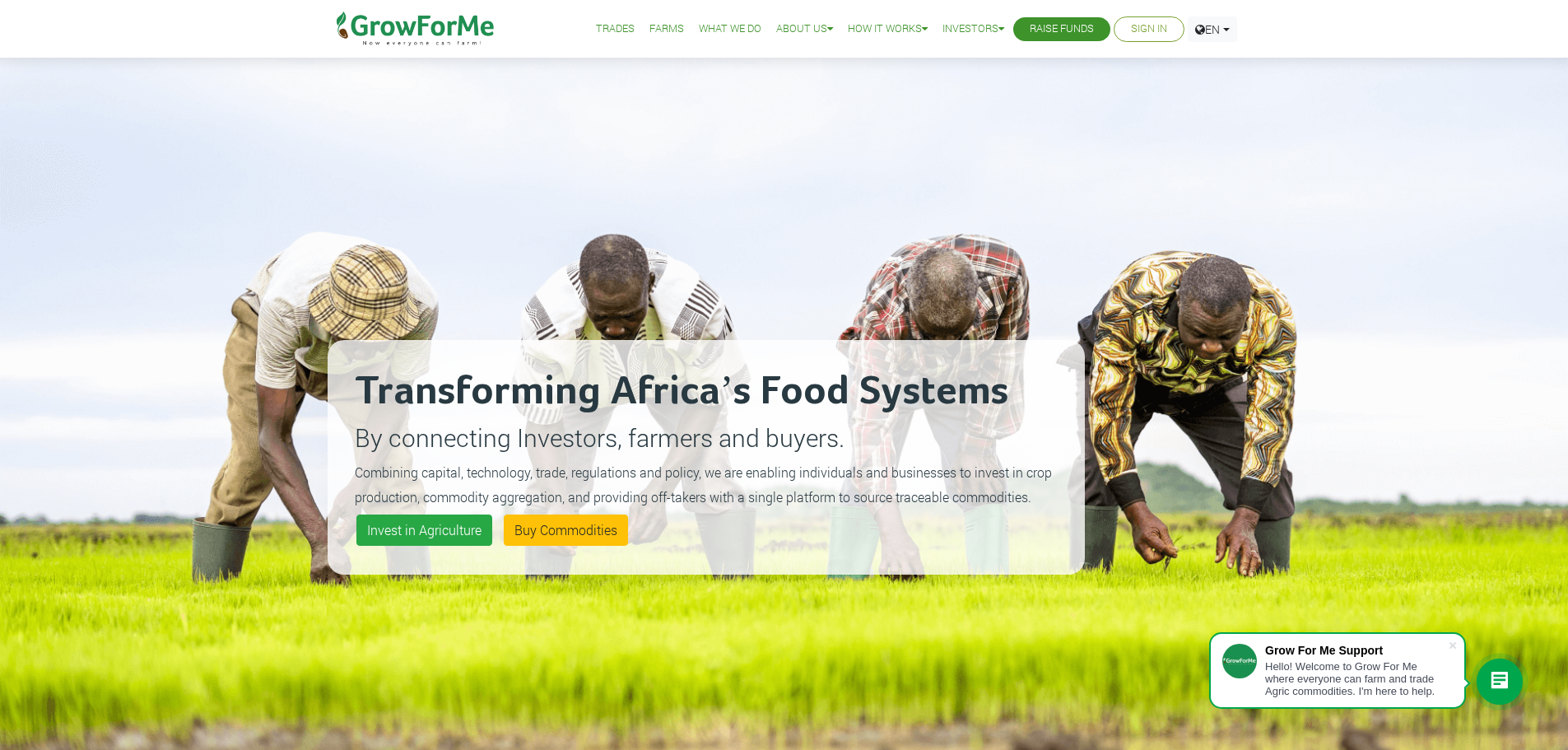
click at [1140, 34] on link "Sign In" at bounding box center [1149, 30] width 36 height 18
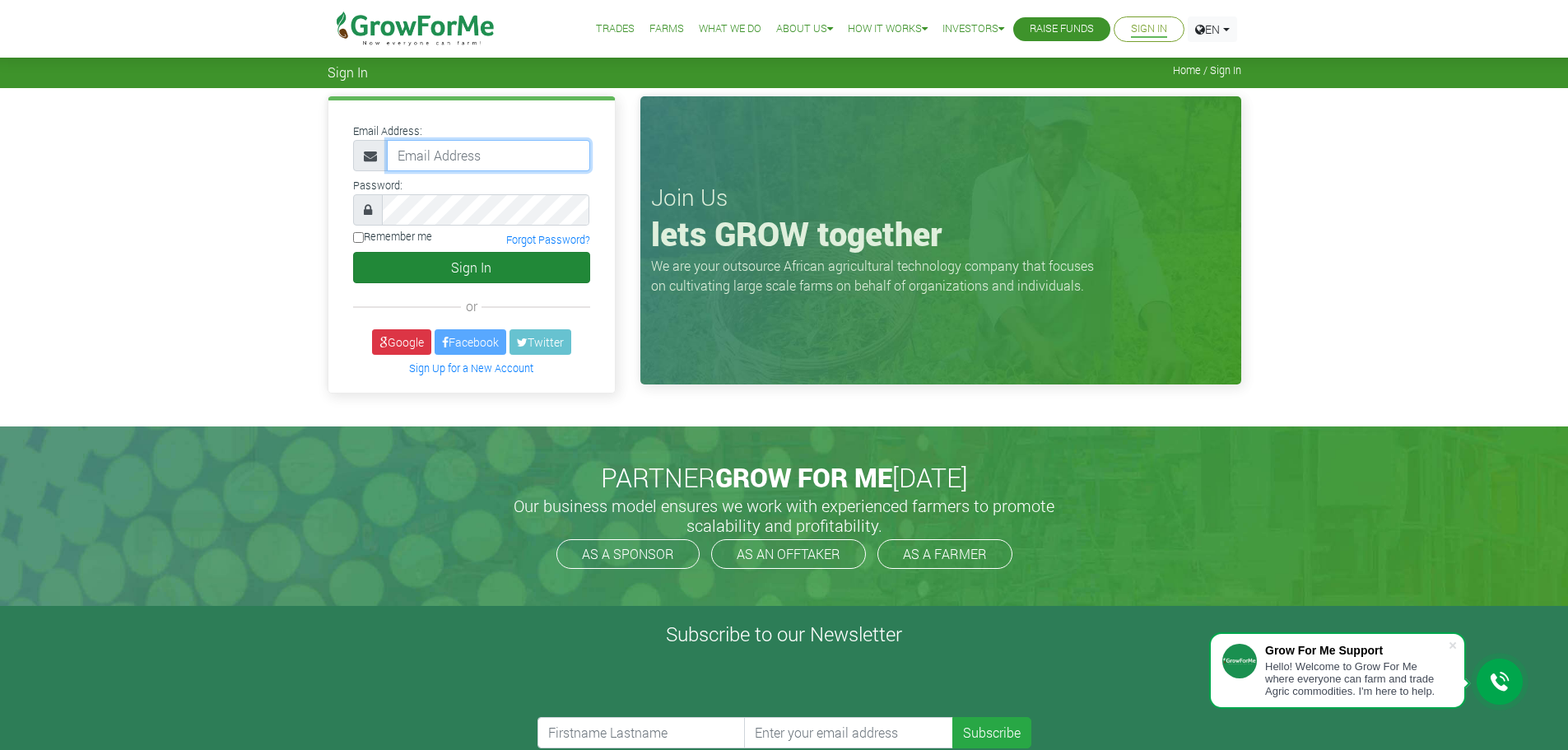
type input "frederickquaye@gmail.com"
click at [461, 266] on button "Sign In" at bounding box center [471, 268] width 237 height 31
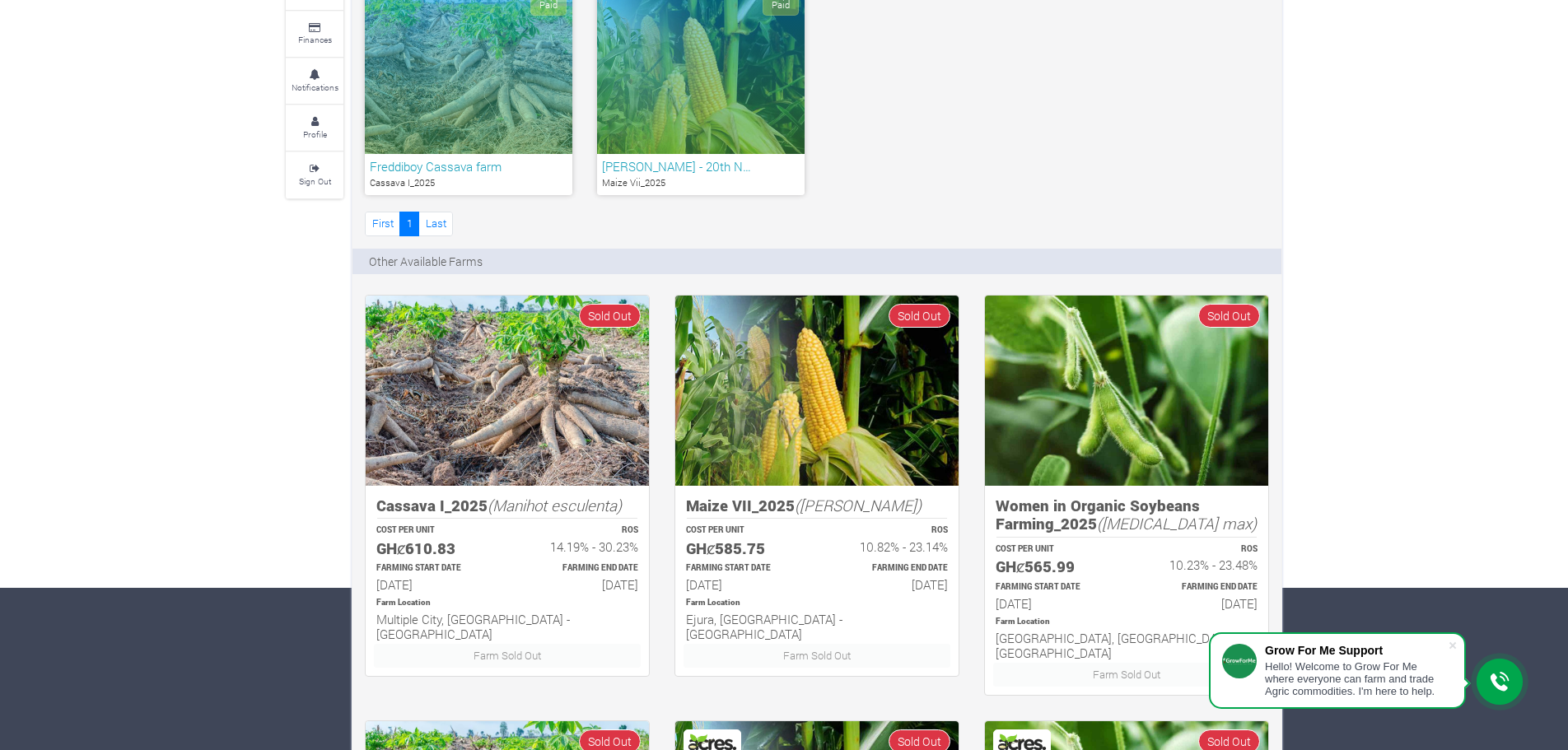
scroll to position [161, 0]
click at [492, 83] on div "Paid" at bounding box center [469, 72] width 208 height 164
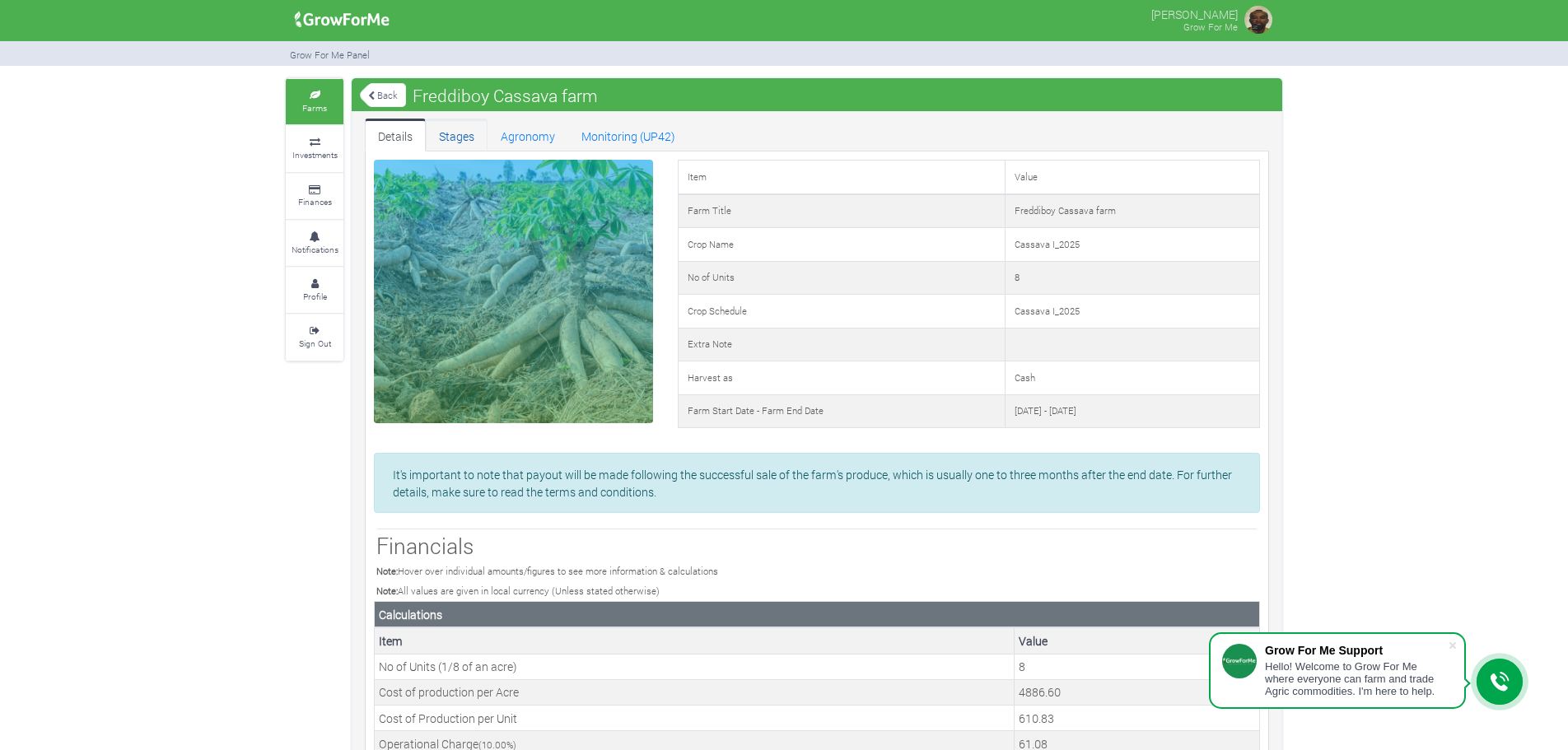
click at [460, 133] on link "Stages" at bounding box center [456, 134] width 62 height 32
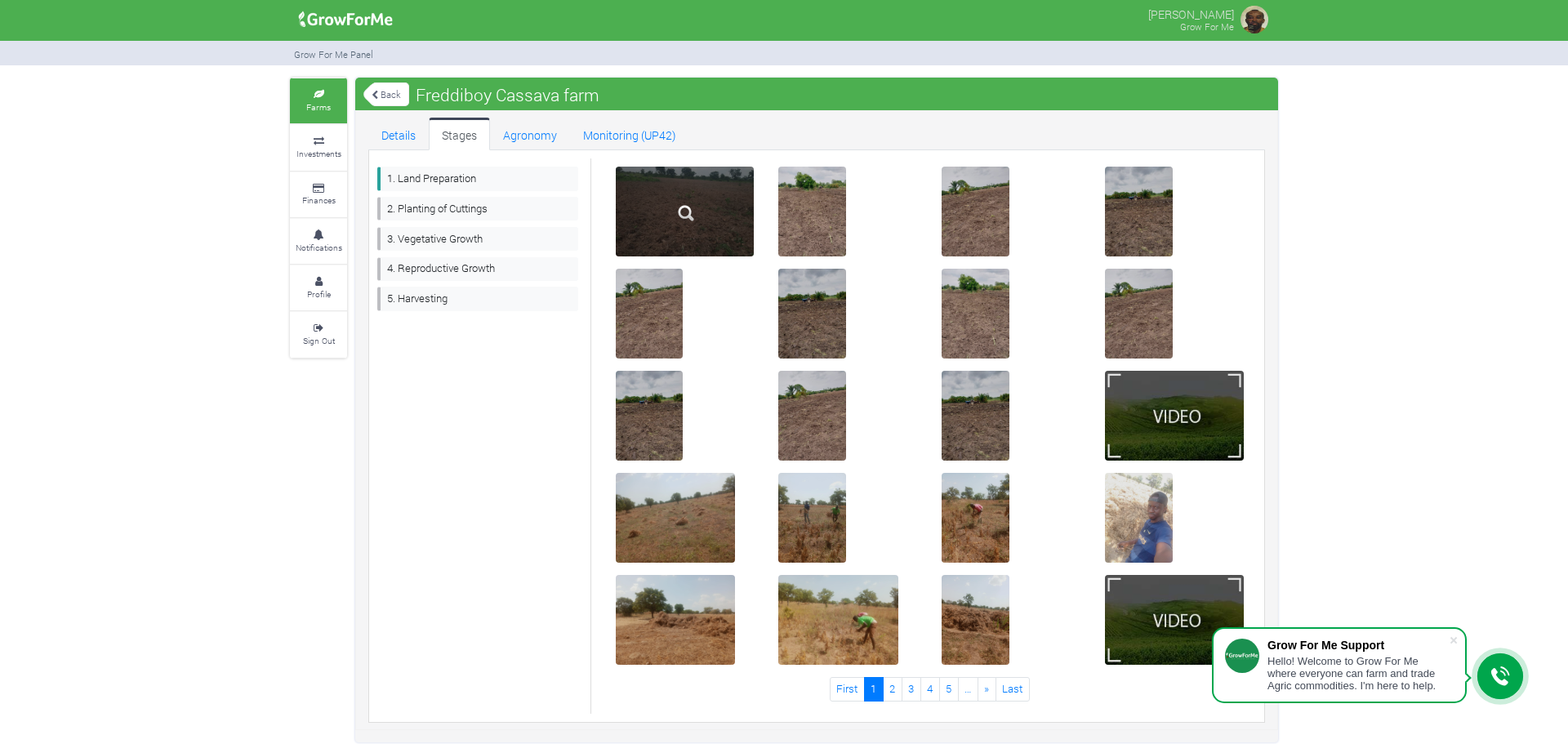
click at [726, 230] on div at bounding box center [685, 212] width 139 height 90
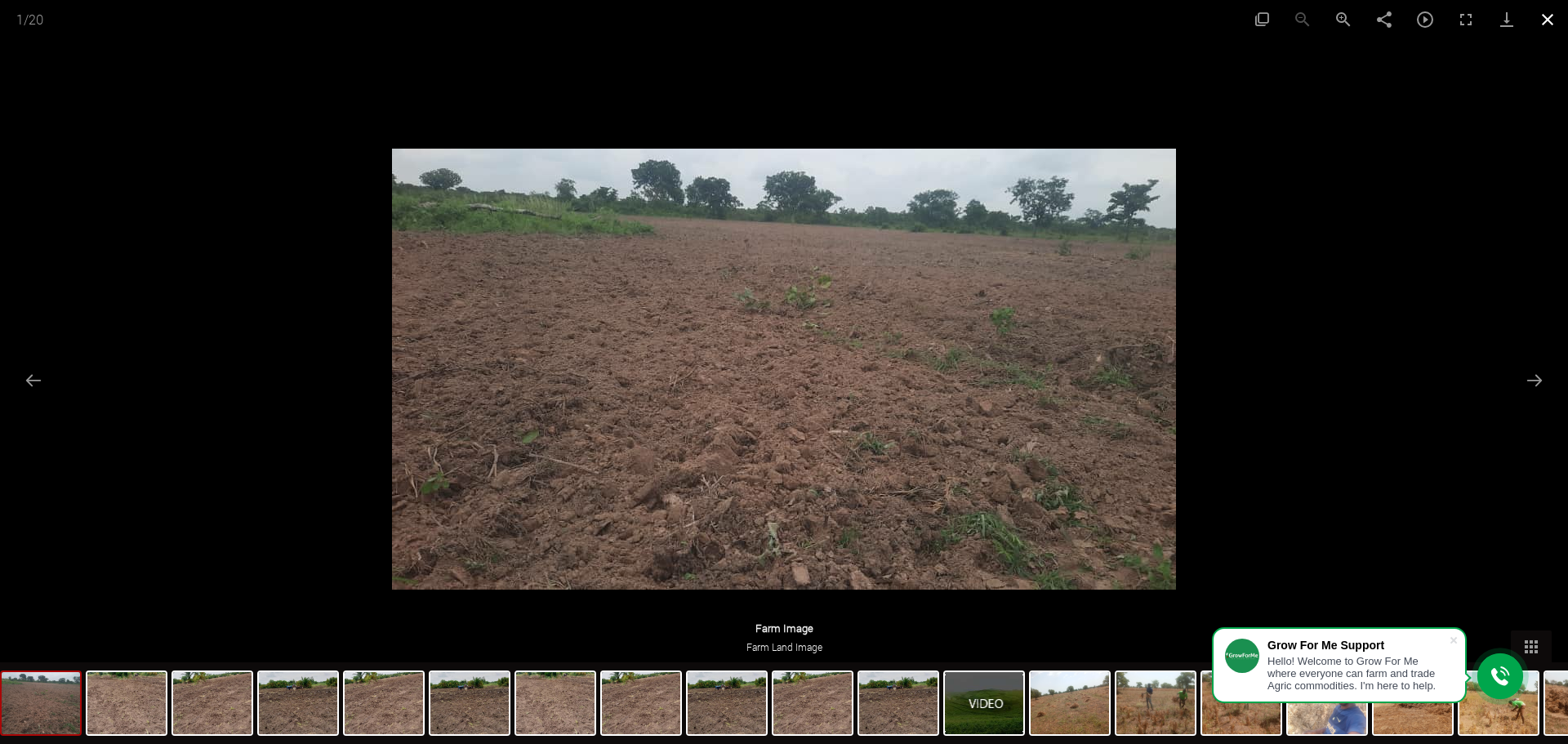
click at [1550, 20] on button "Close gallery" at bounding box center [1547, 19] width 41 height 38
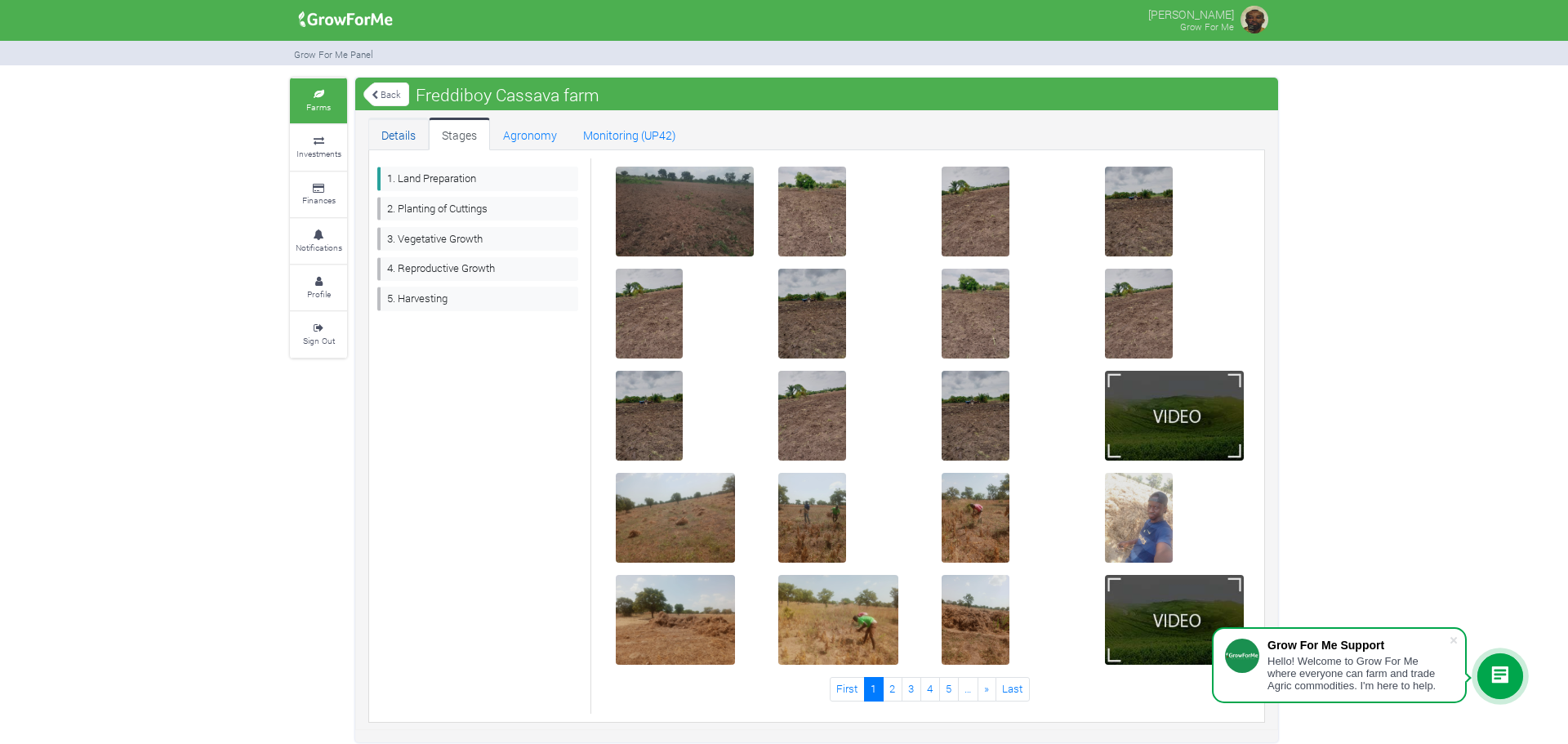
click at [400, 138] on link "Details" at bounding box center [398, 133] width 61 height 32
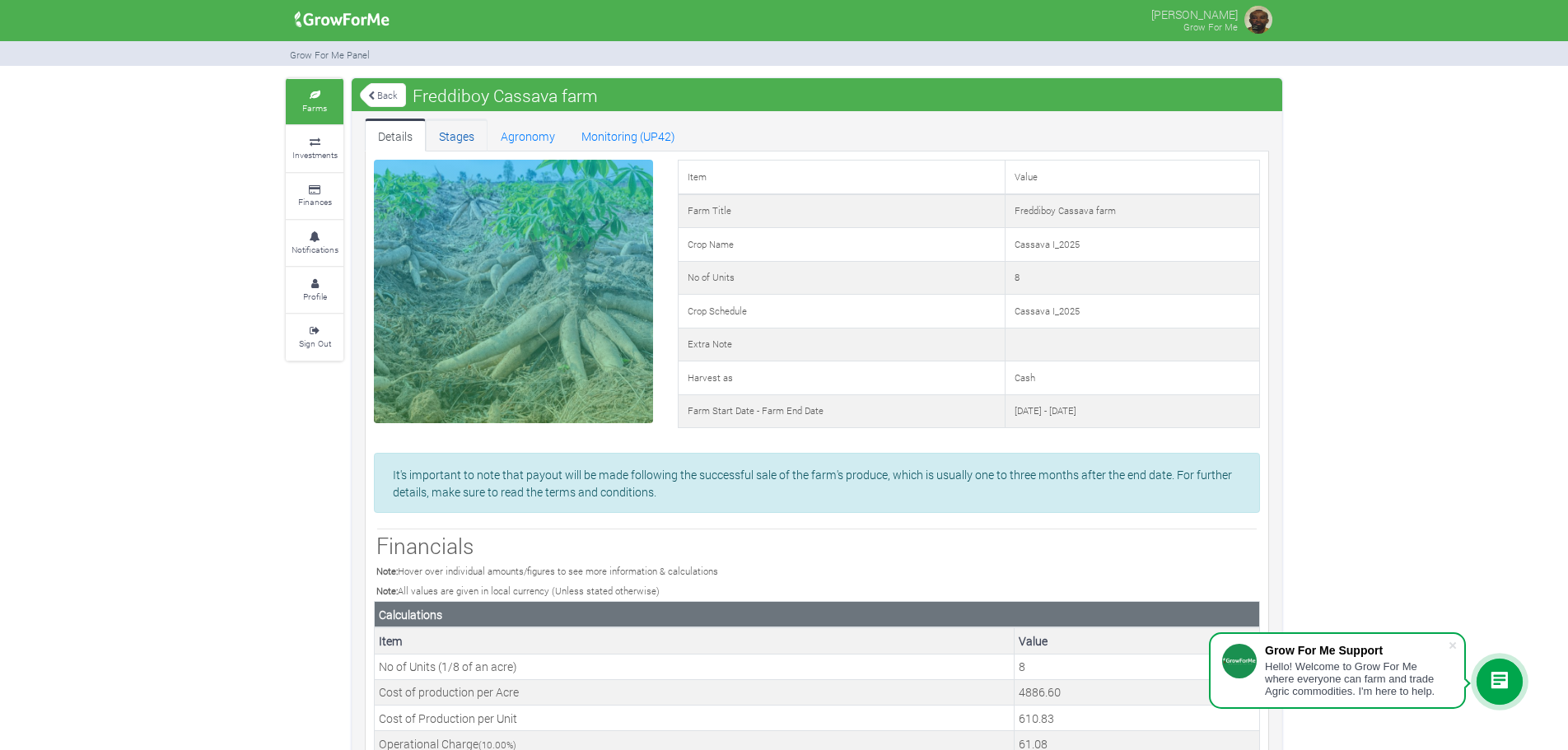
click at [456, 137] on link "Stages" at bounding box center [456, 134] width 62 height 32
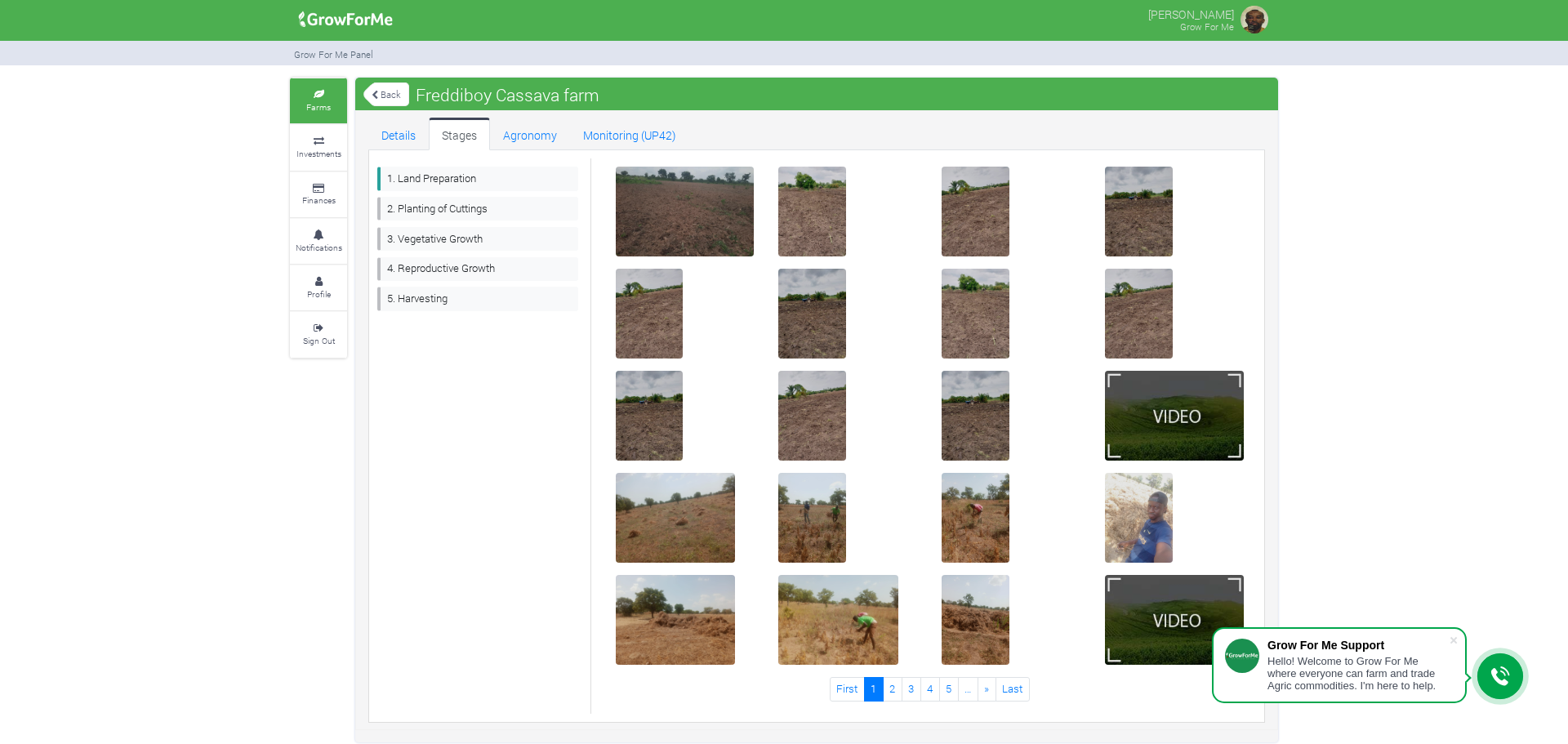
click at [382, 90] on link "Back" at bounding box center [386, 95] width 46 height 27
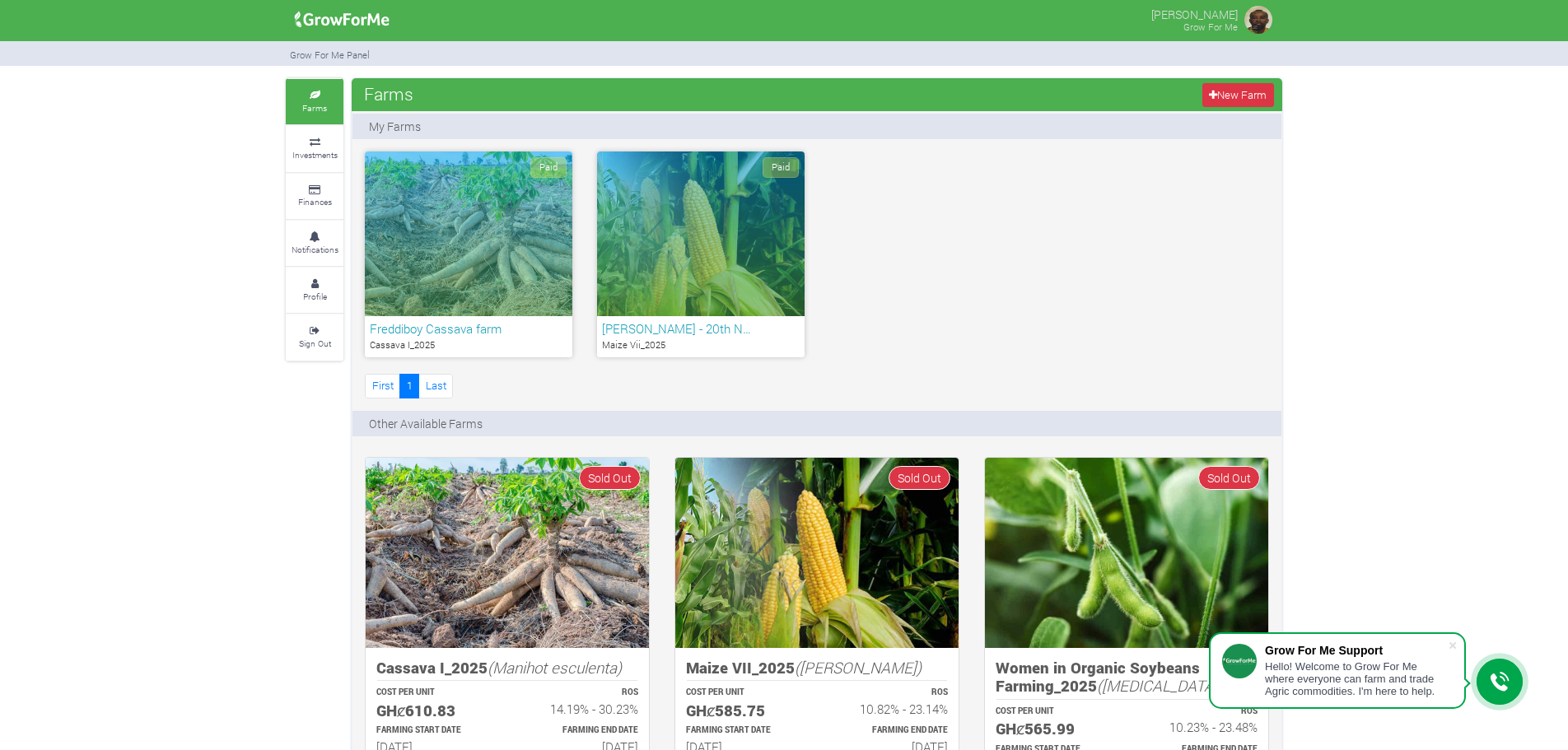
click at [713, 244] on div "Paid" at bounding box center [700, 233] width 208 height 164
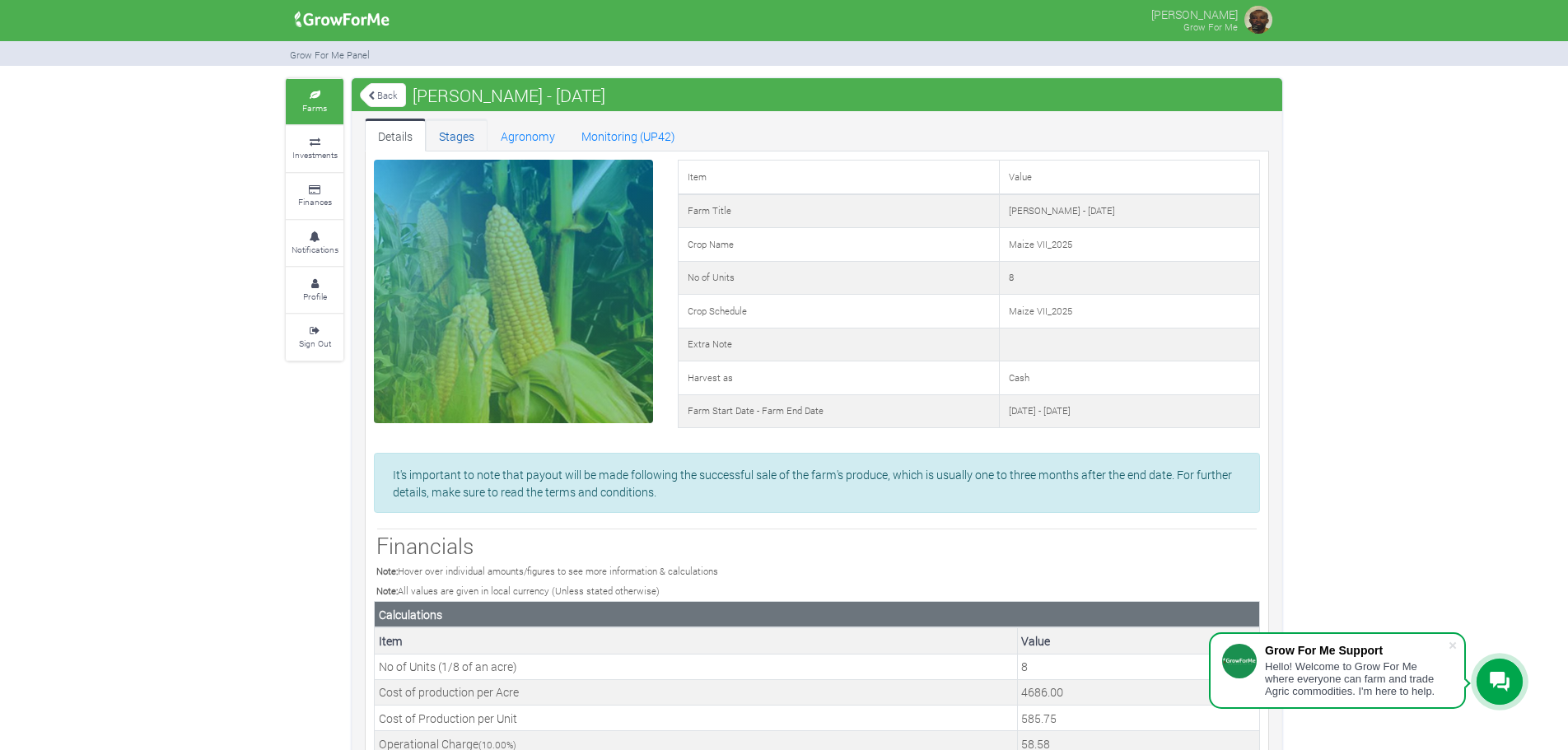
click at [461, 139] on link "Stages" at bounding box center [456, 134] width 62 height 32
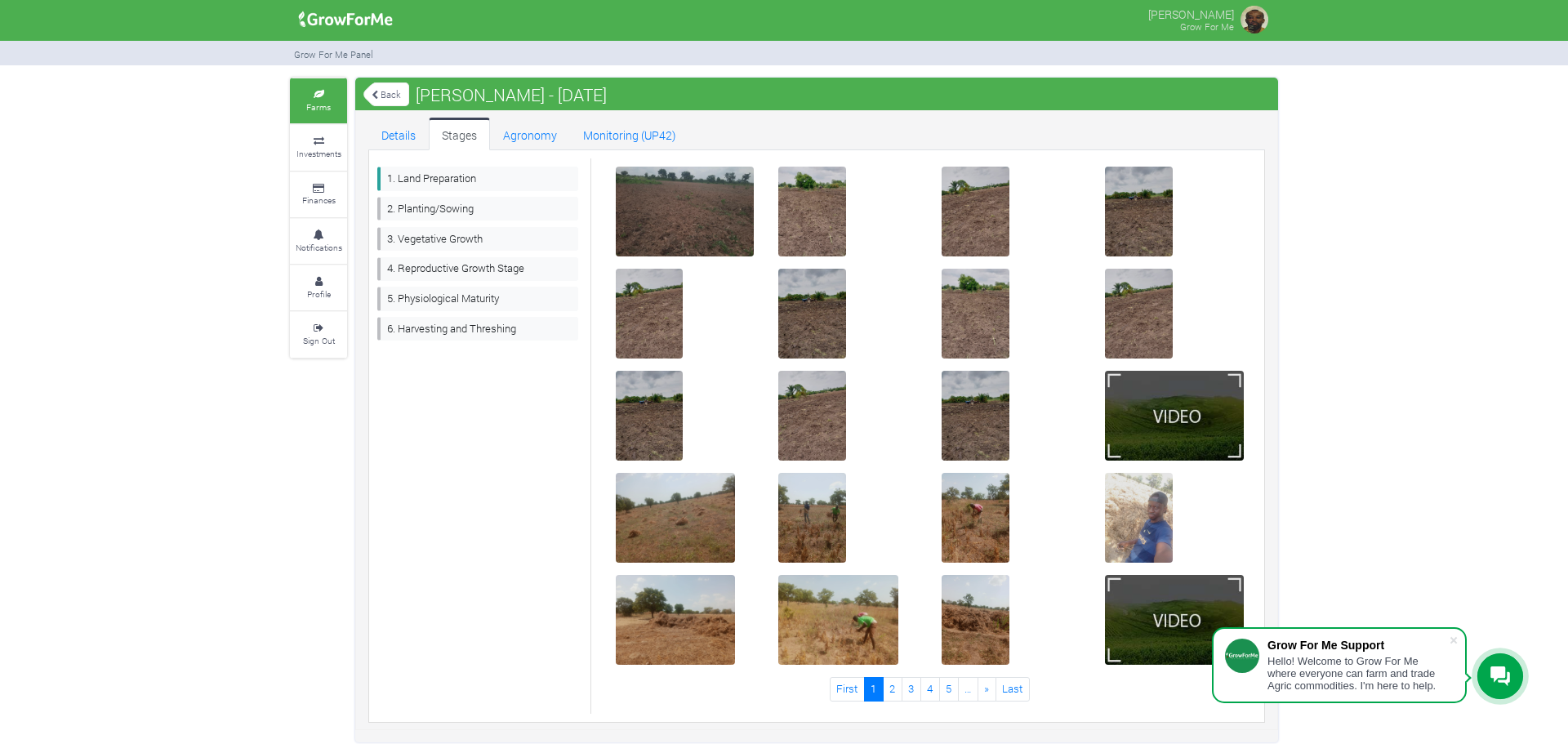
click at [315, 106] on small "Farms" at bounding box center [318, 107] width 24 height 12
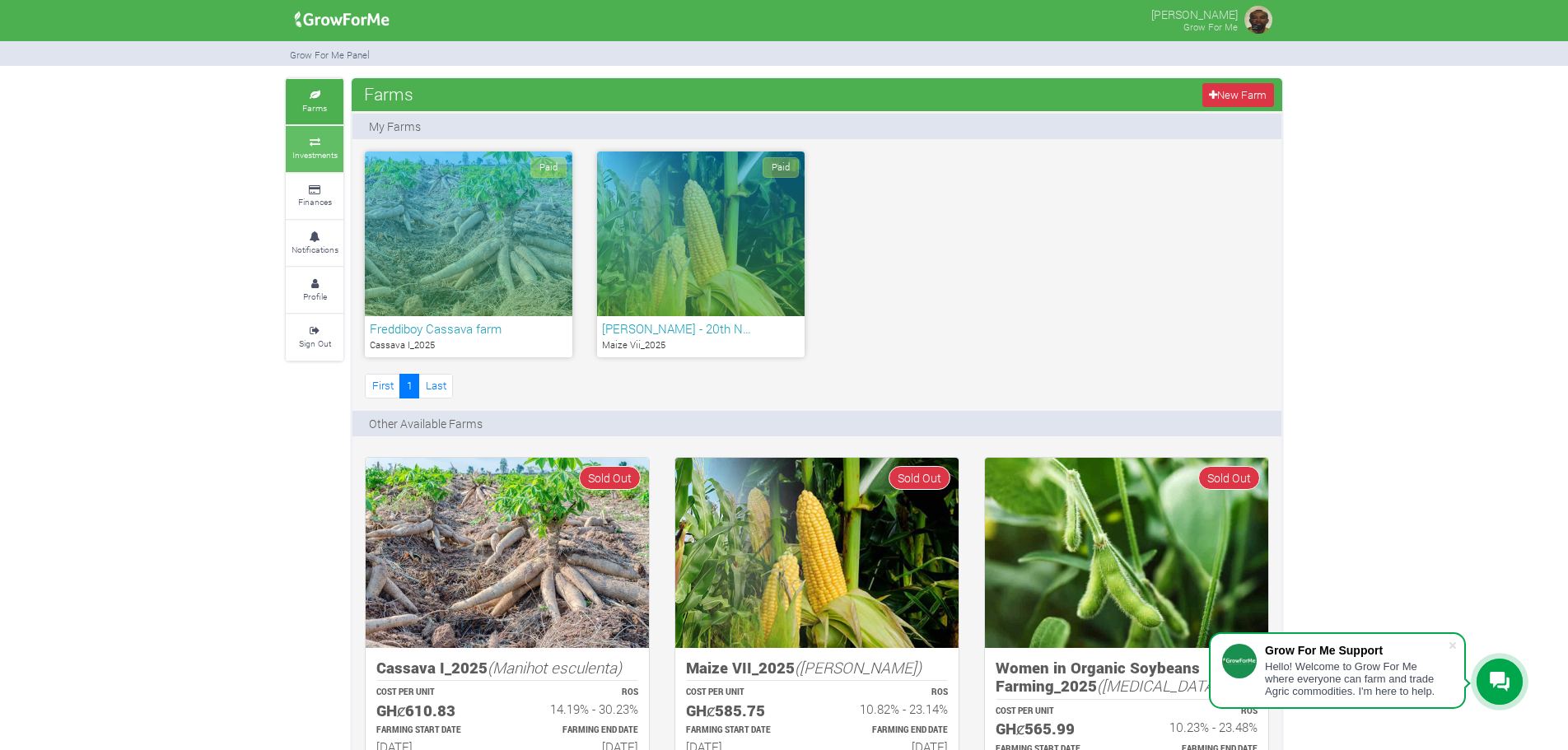
click at [317, 151] on small "Investments" at bounding box center [315, 155] width 45 height 12
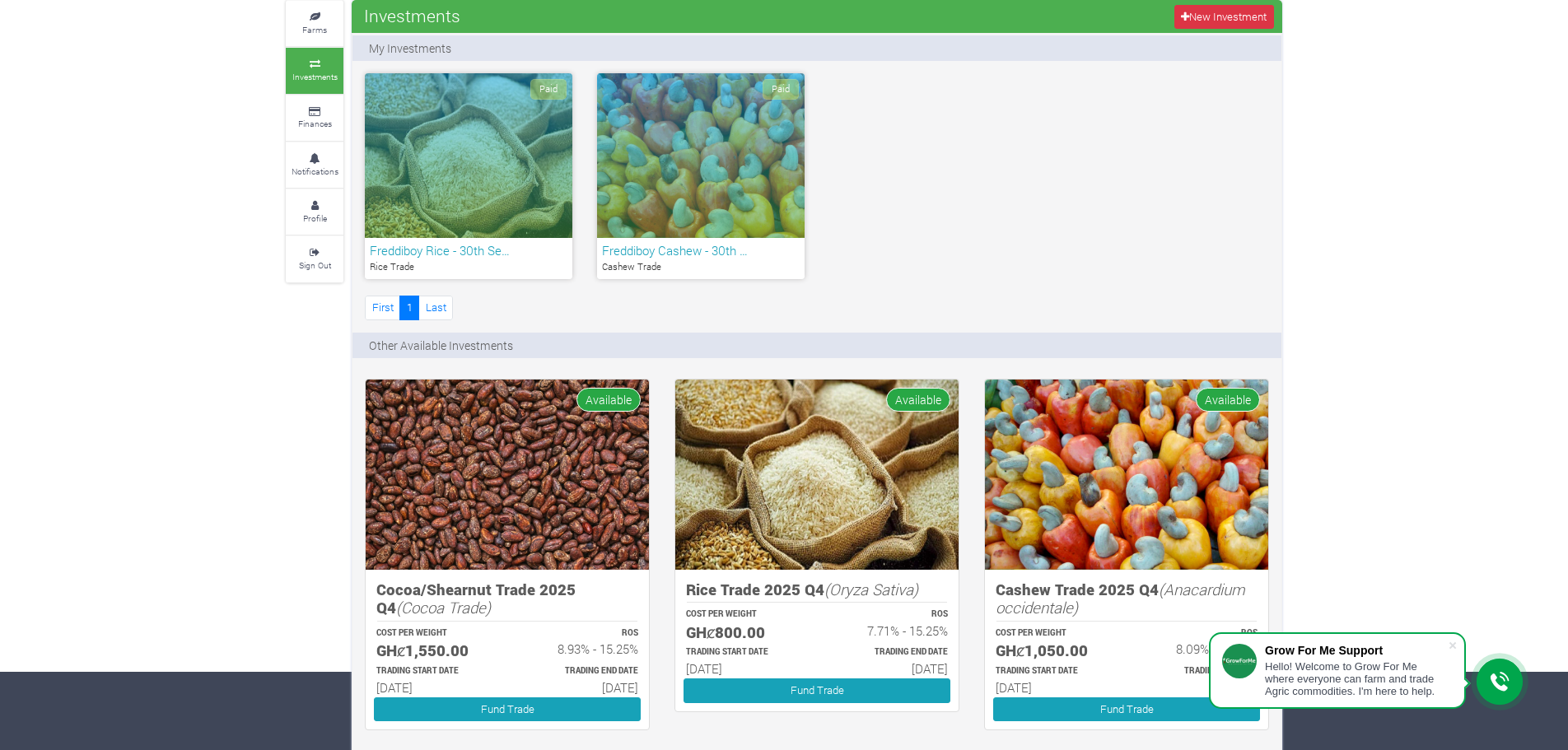
scroll to position [83, 0]
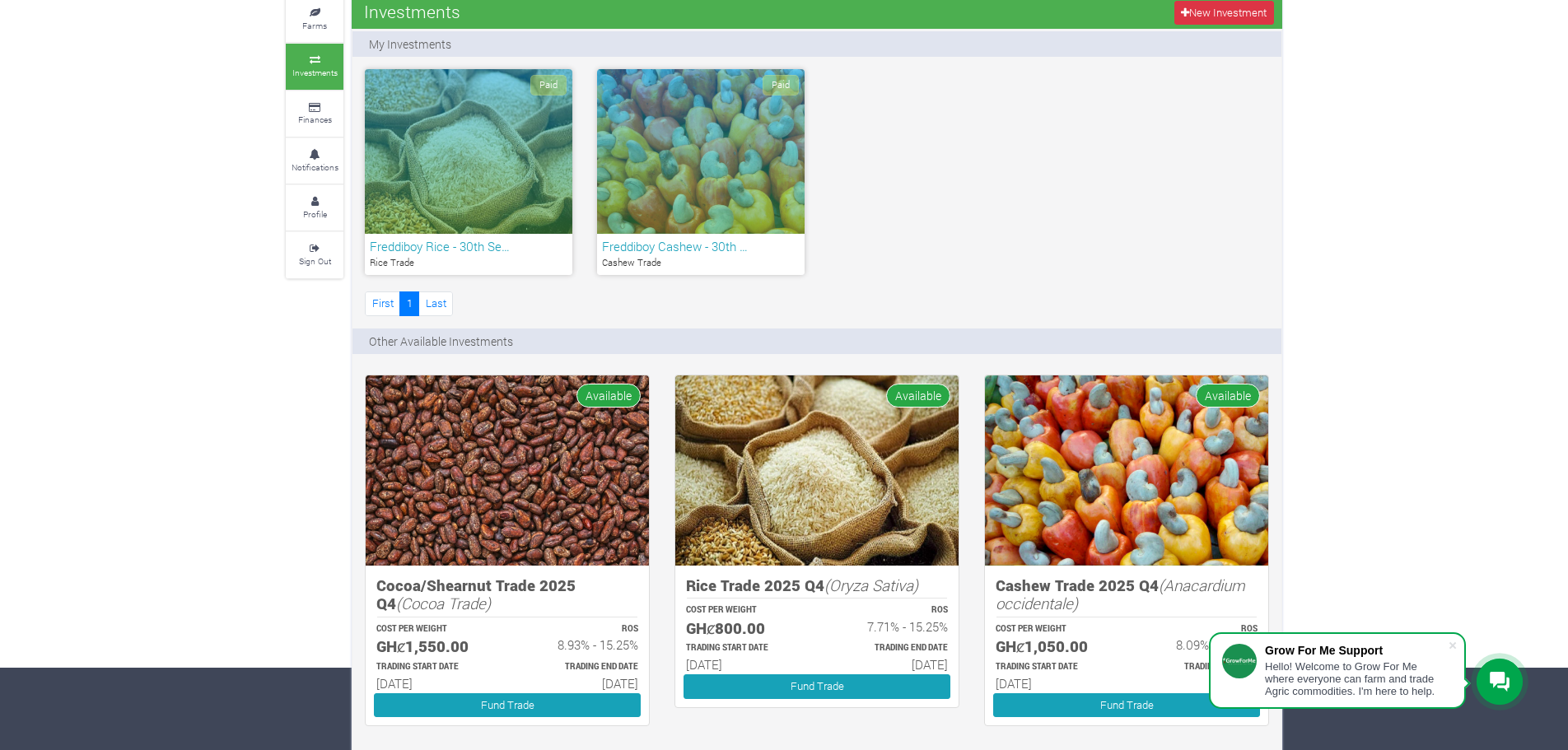
click at [489, 130] on div "Paid" at bounding box center [469, 151] width 208 height 164
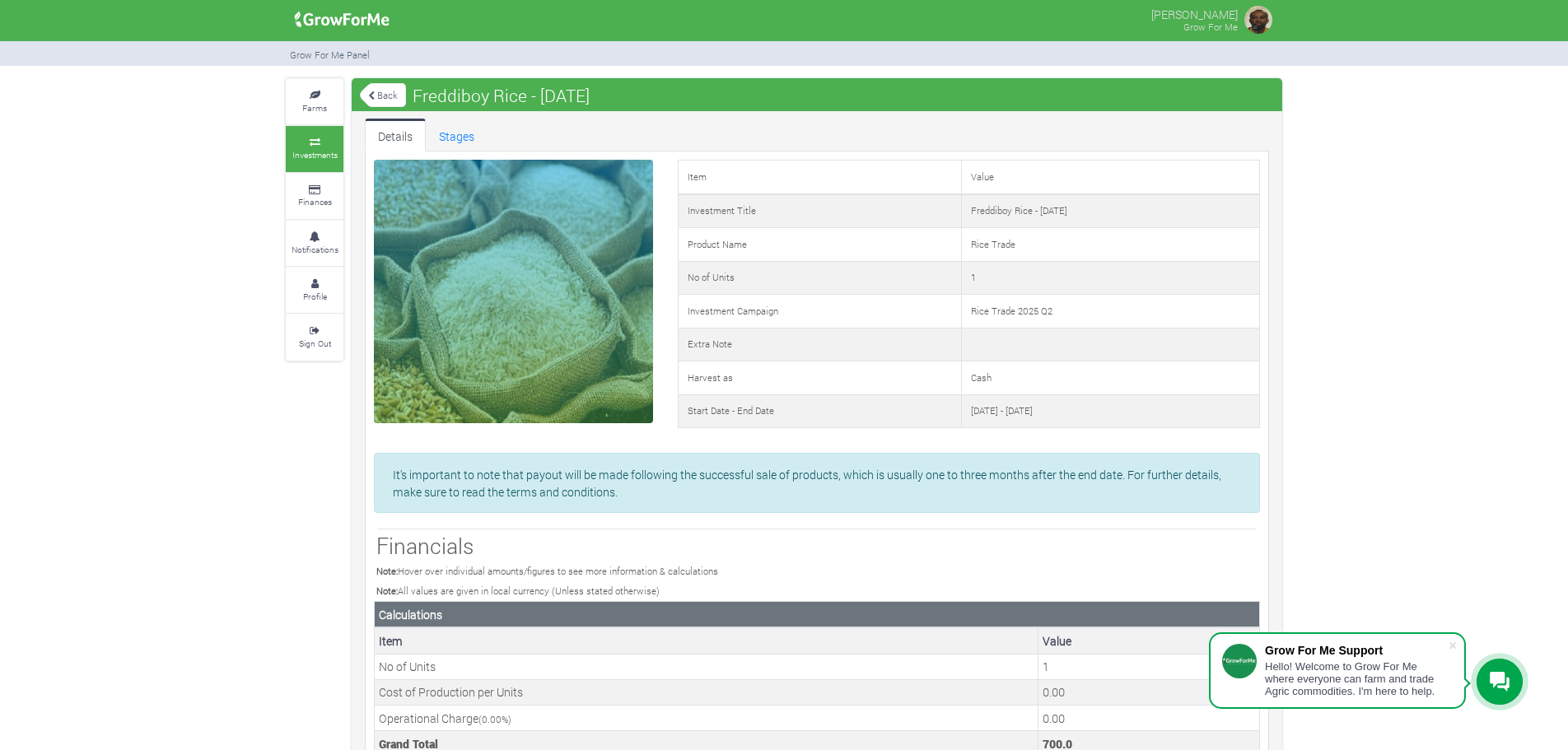
click at [363, 19] on img at bounding box center [343, 19] width 106 height 32
